Goal: Task Accomplishment & Management: Use online tool/utility

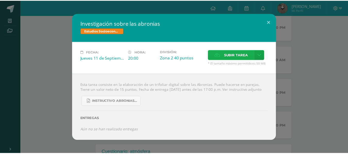
scroll to position [187, 0]
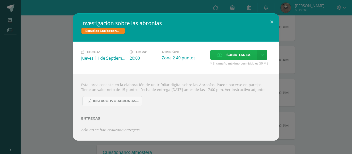
click at [230, 57] on label "Subir tarea" at bounding box center [233, 55] width 47 height 10
click at [0, 0] on input "Subir tarea" at bounding box center [0, 0] width 0 height 0
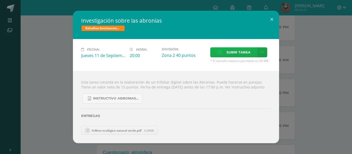
click at [221, 52] on icon at bounding box center [219, 52] width 5 height 3
click at [0, 0] on input "Subir tarea" at bounding box center [0, 0] width 0 height 0
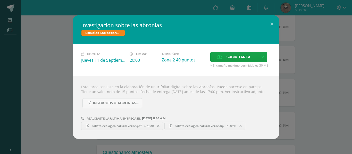
click at [30, 106] on div "Investigación sobre las abronias Estudios Socioeconómicos Bach V Fecha: Jueves …" at bounding box center [176, 77] width 348 height 124
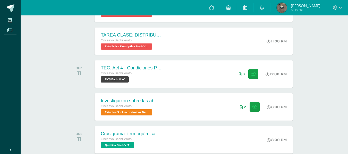
scroll to position [173, 0]
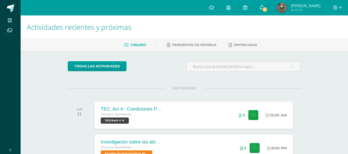
click at [264, 6] on icon at bounding box center [262, 7] width 4 height 5
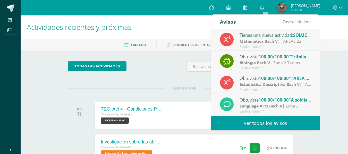
click at [238, 120] on link "Ver todos los avisos" at bounding box center [265, 123] width 109 height 14
click at [261, 124] on link "Ver todos los avisos" at bounding box center [265, 123] width 109 height 14
